Goal: Information Seeking & Learning: Learn about a topic

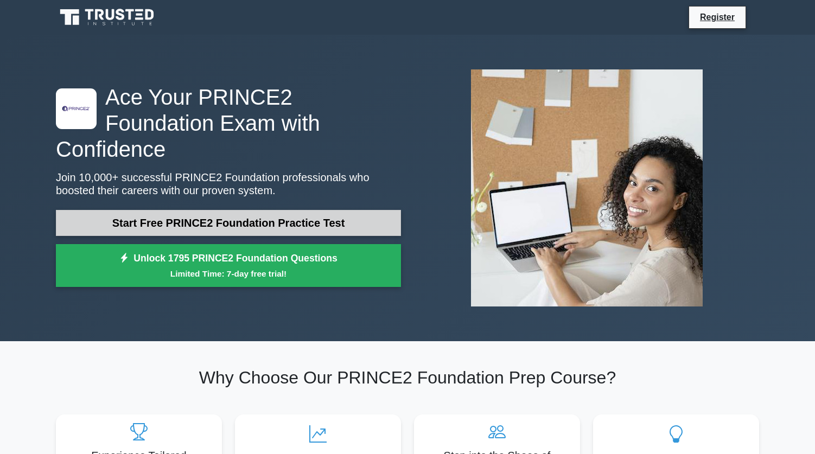
click at [271, 212] on link "Start Free PRINCE2 Foundation Practice Test" at bounding box center [228, 223] width 345 height 26
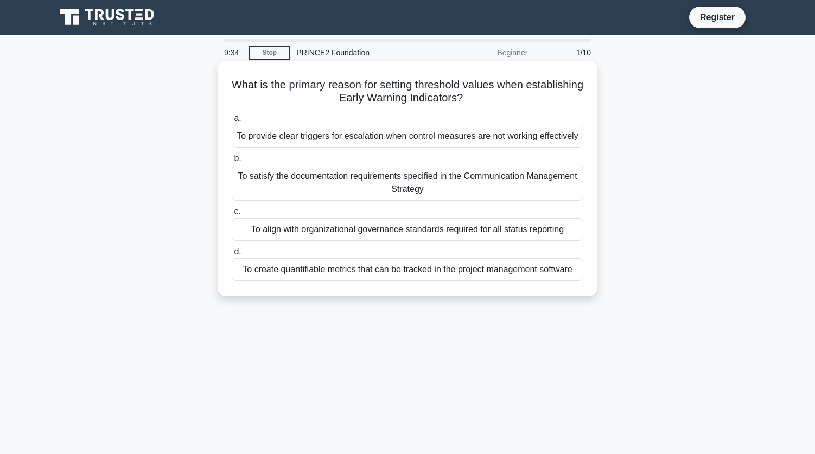
click at [468, 139] on div "To provide clear triggers for escalation when control measures are not working …" at bounding box center [407, 136] width 351 height 23
click at [232, 122] on input "a. To provide clear triggers for escalation when control measures are not worki…" at bounding box center [232, 118] width 0 height 7
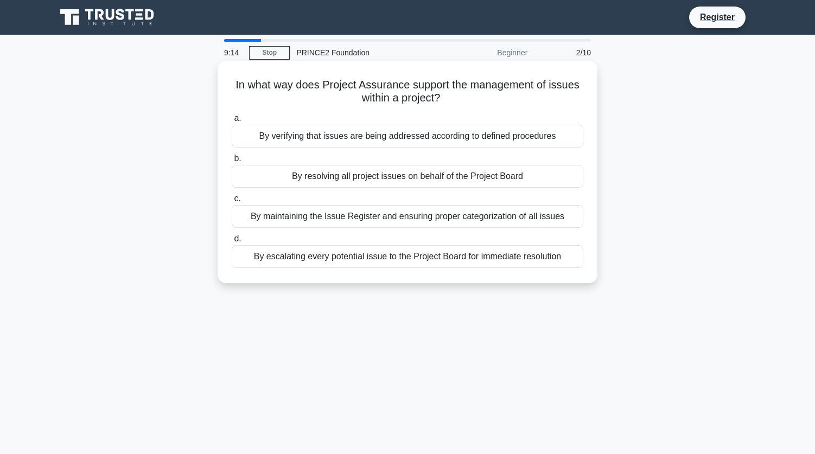
click at [397, 221] on div "By maintaining the Issue Register and ensuring proper categorization of all iss…" at bounding box center [407, 216] width 351 height 23
click at [232, 202] on input "c. By maintaining the Issue Register and ensuring proper categorization of all …" at bounding box center [232, 198] width 0 height 7
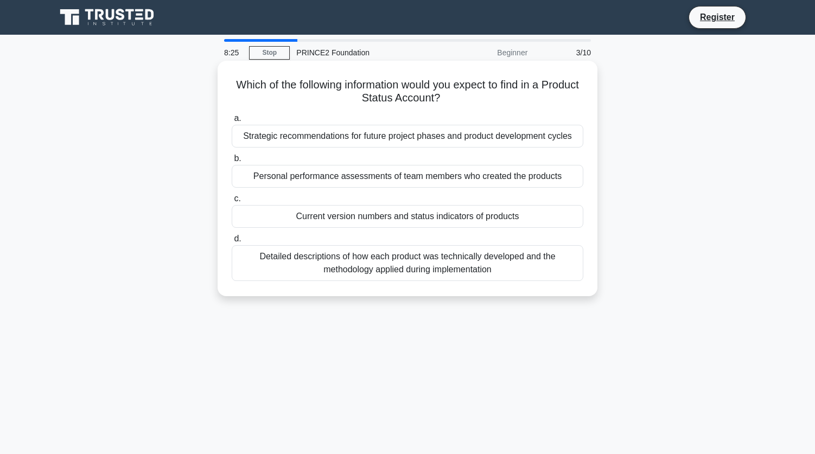
click at [469, 269] on div "Detailed descriptions of how each product was technically developed and the met…" at bounding box center [407, 263] width 351 height 36
click at [232, 242] on input "d. Detailed descriptions of how each product was technically developed and the …" at bounding box center [232, 238] width 0 height 7
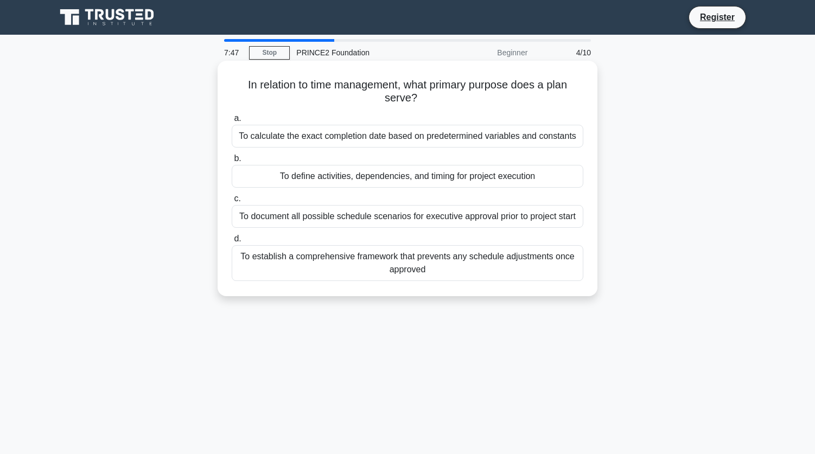
click at [427, 224] on div "To document all possible schedule scenarios for executive approval prior to pro…" at bounding box center [407, 216] width 351 height 23
click at [232, 202] on input "c. To document all possible schedule scenarios for executive approval prior to …" at bounding box center [232, 198] width 0 height 7
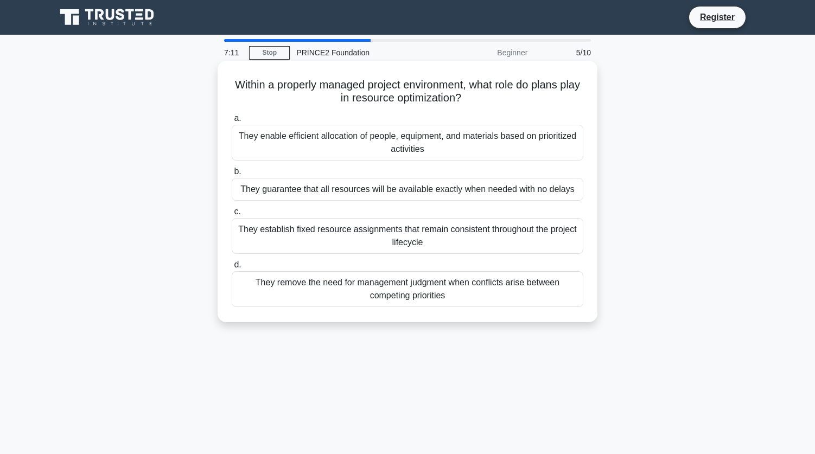
click at [429, 133] on div "They enable efficient allocation of people, equipment, and materials based on p…" at bounding box center [407, 143] width 351 height 36
click at [232, 122] on input "a. They enable efficient allocation of people, equipment, and materials based o…" at bounding box center [232, 118] width 0 height 7
